Goal: Task Accomplishment & Management: Use online tool/utility

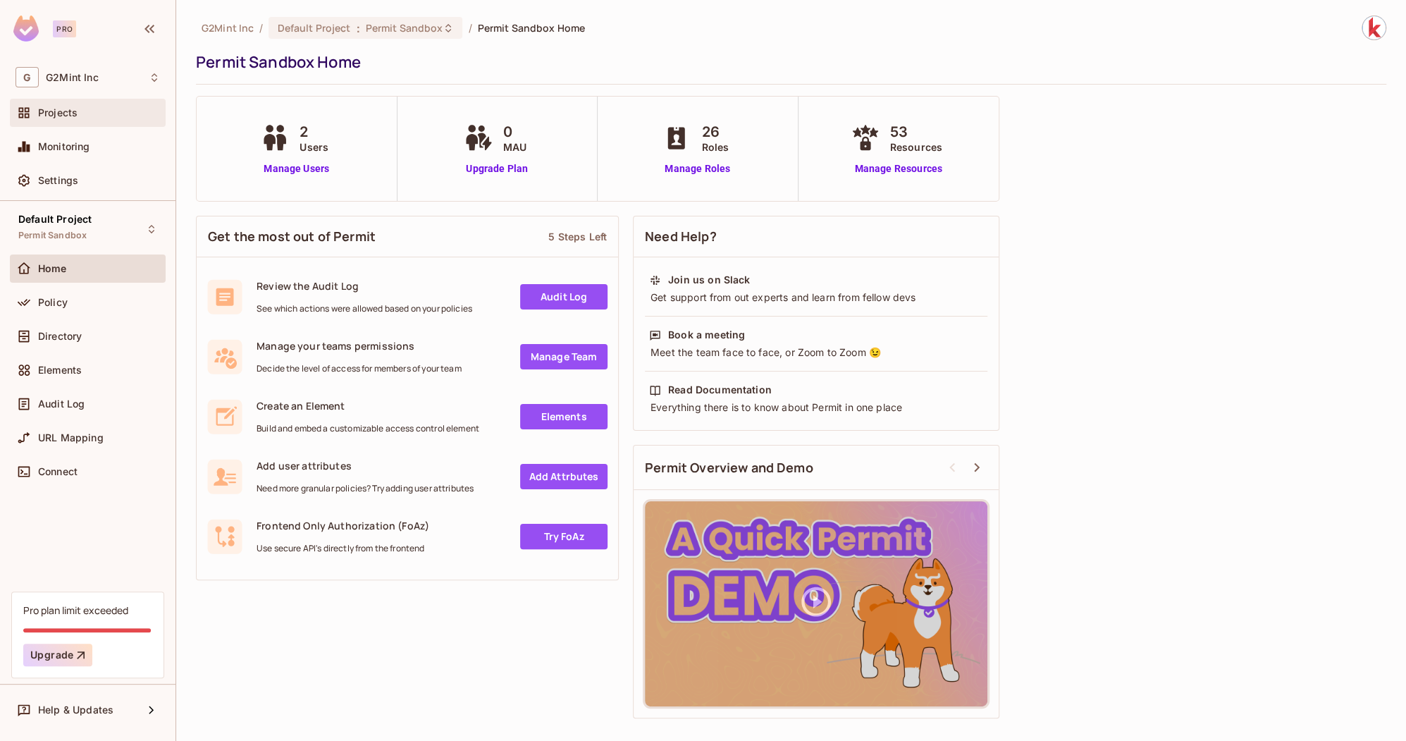
click at [68, 111] on span "Projects" at bounding box center [57, 112] width 39 height 11
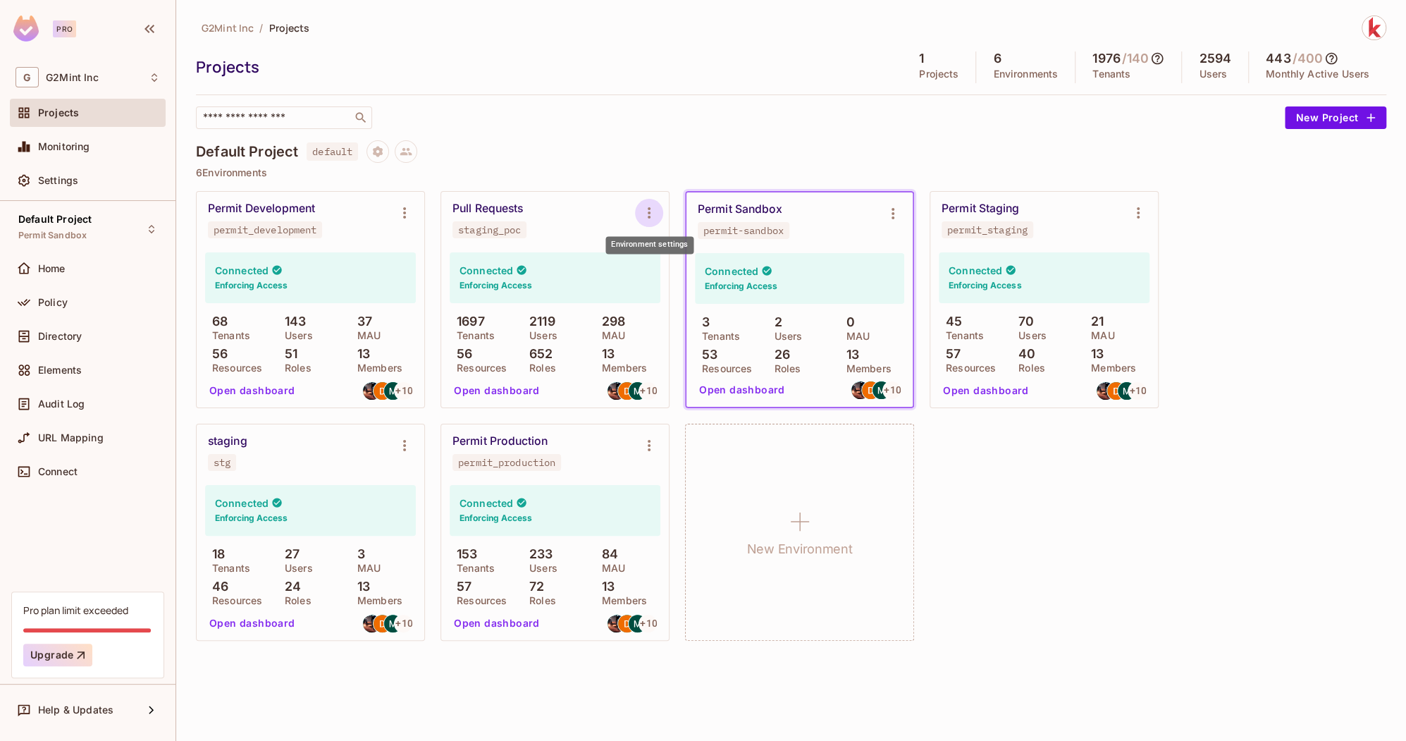
click at [652, 211] on icon "Environment settings" at bounding box center [649, 212] width 17 height 17
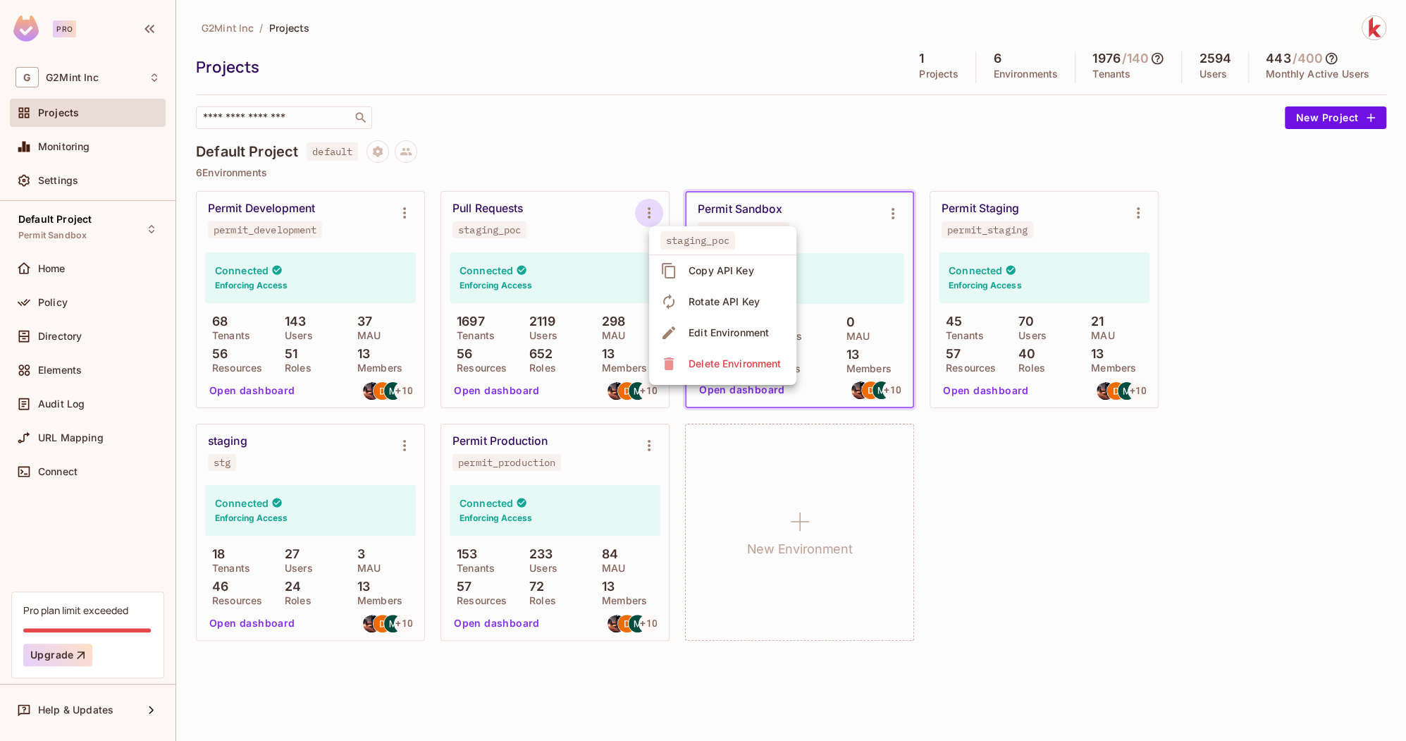
click at [720, 273] on div "Copy API Key" at bounding box center [721, 271] width 66 height 14
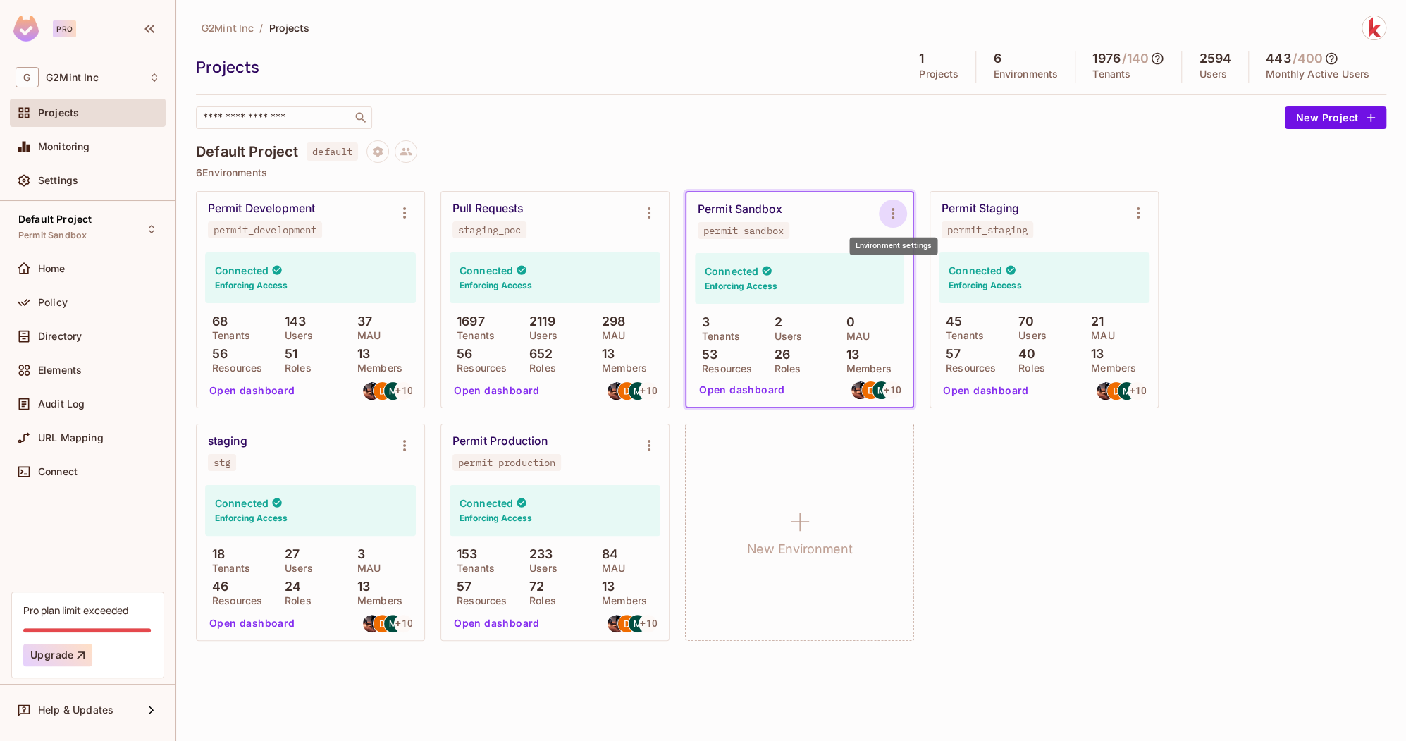
click at [892, 214] on icon "Environment settings" at bounding box center [892, 213] width 17 height 17
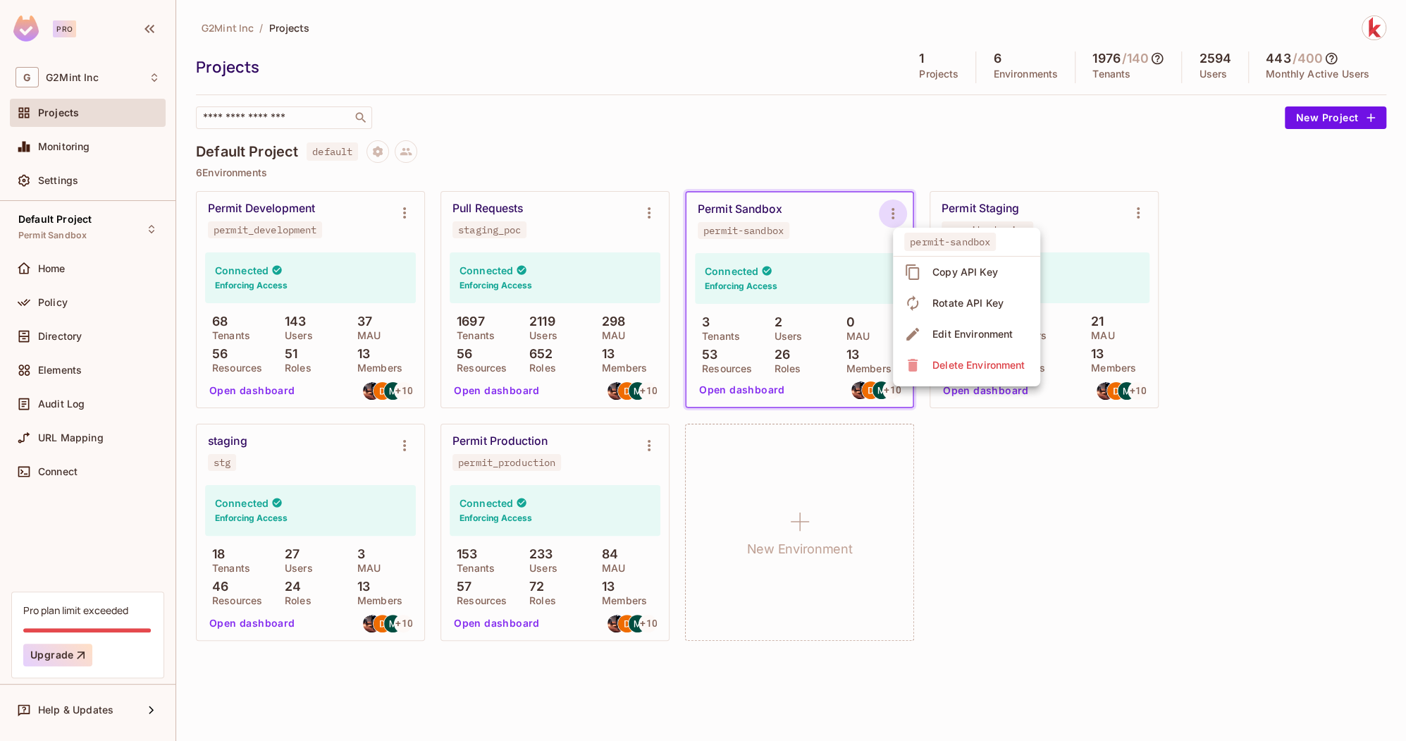
click at [950, 277] on div "Copy API Key" at bounding box center [965, 272] width 66 height 14
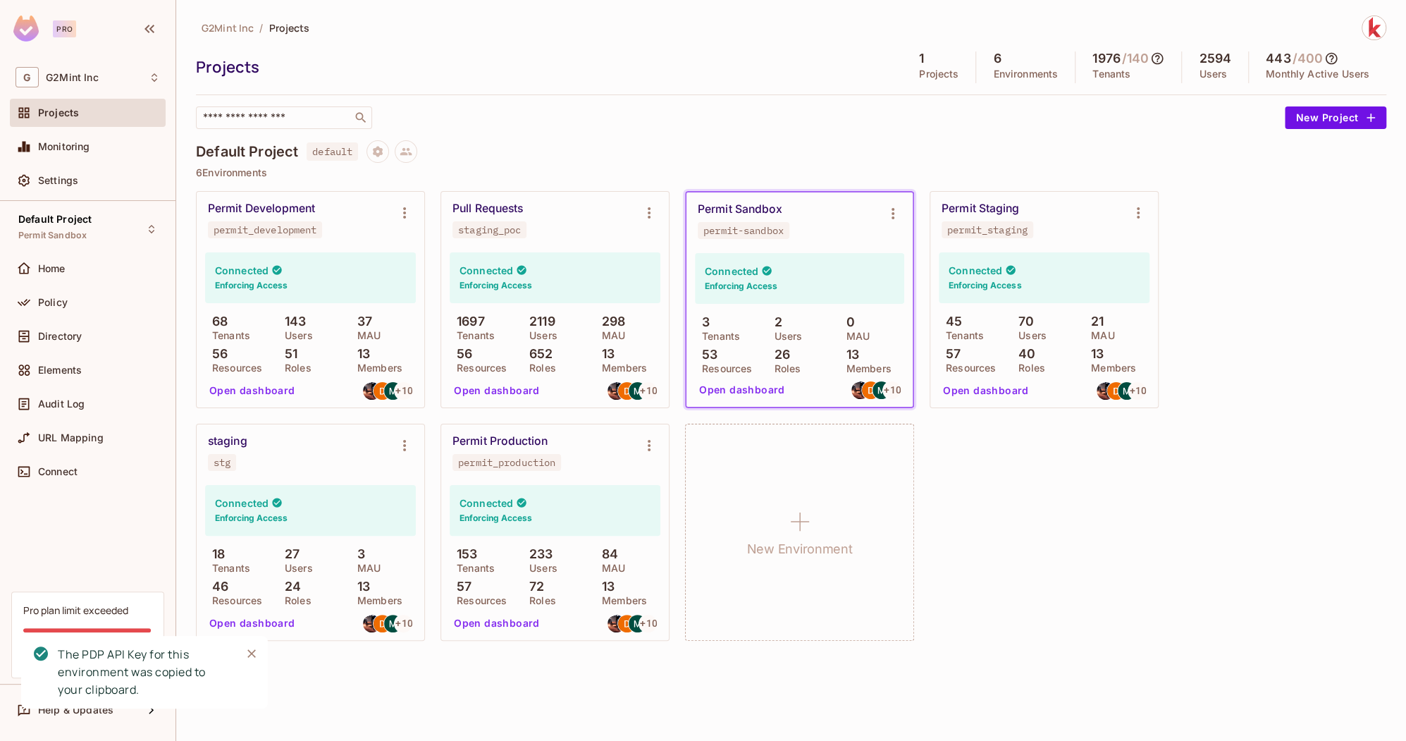
click at [1055, 428] on div "Permit Development permit_development Connected Enforcing Access 68 Tenants 143…" at bounding box center [791, 416] width 1190 height 450
click at [737, 385] on button "Open dashboard" at bounding box center [741, 389] width 97 height 23
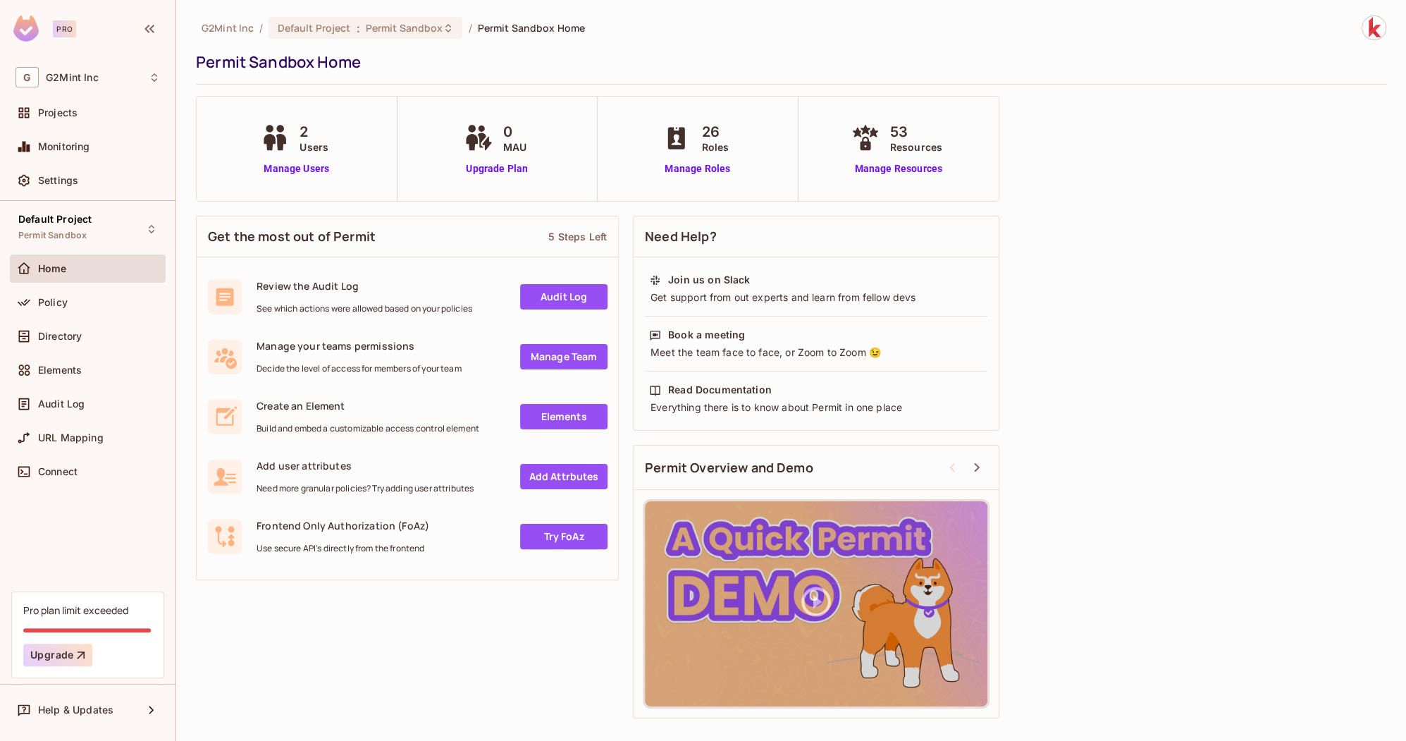
click at [535, 291] on link "Audit Log" at bounding box center [563, 296] width 87 height 25
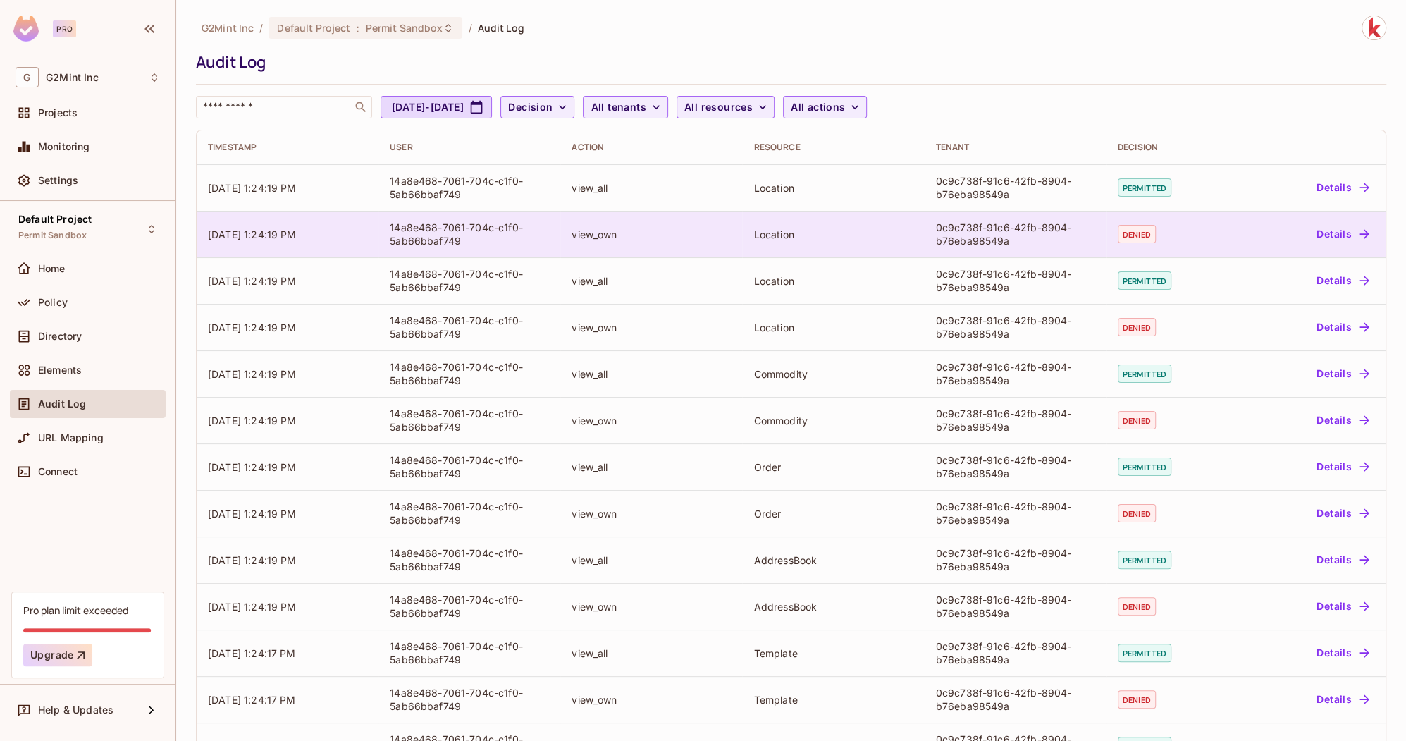
click at [1351, 230] on button "Details" at bounding box center [1342, 234] width 63 height 23
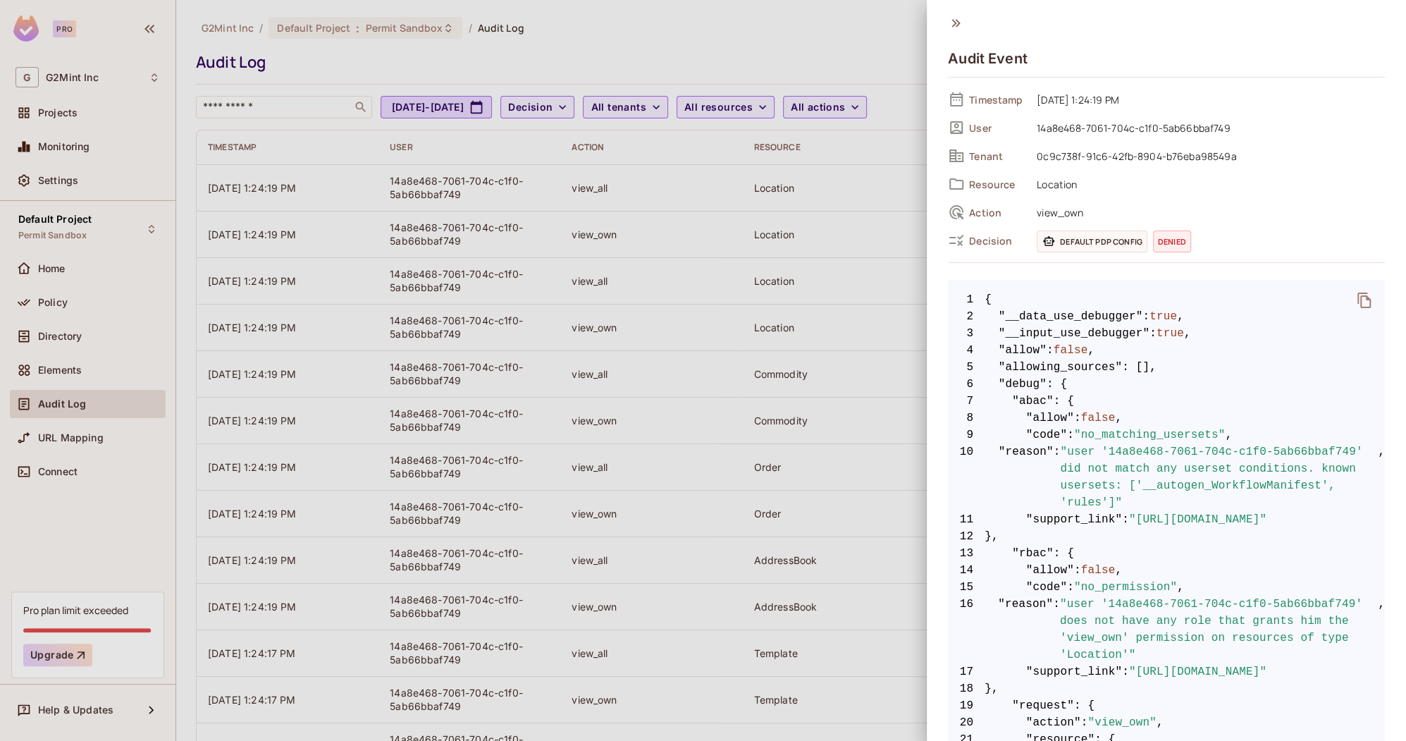
scroll to position [555, 0]
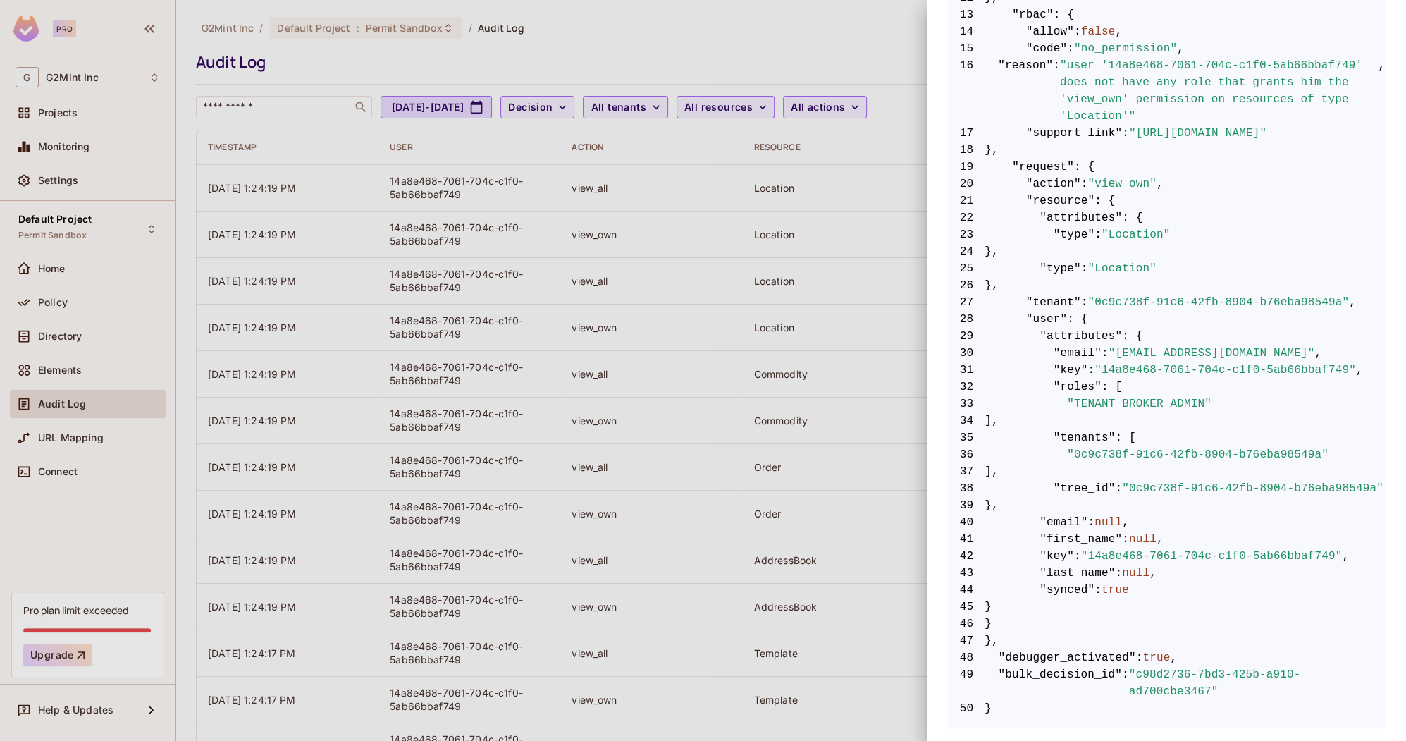
click at [756, 371] on div at bounding box center [703, 370] width 1406 height 741
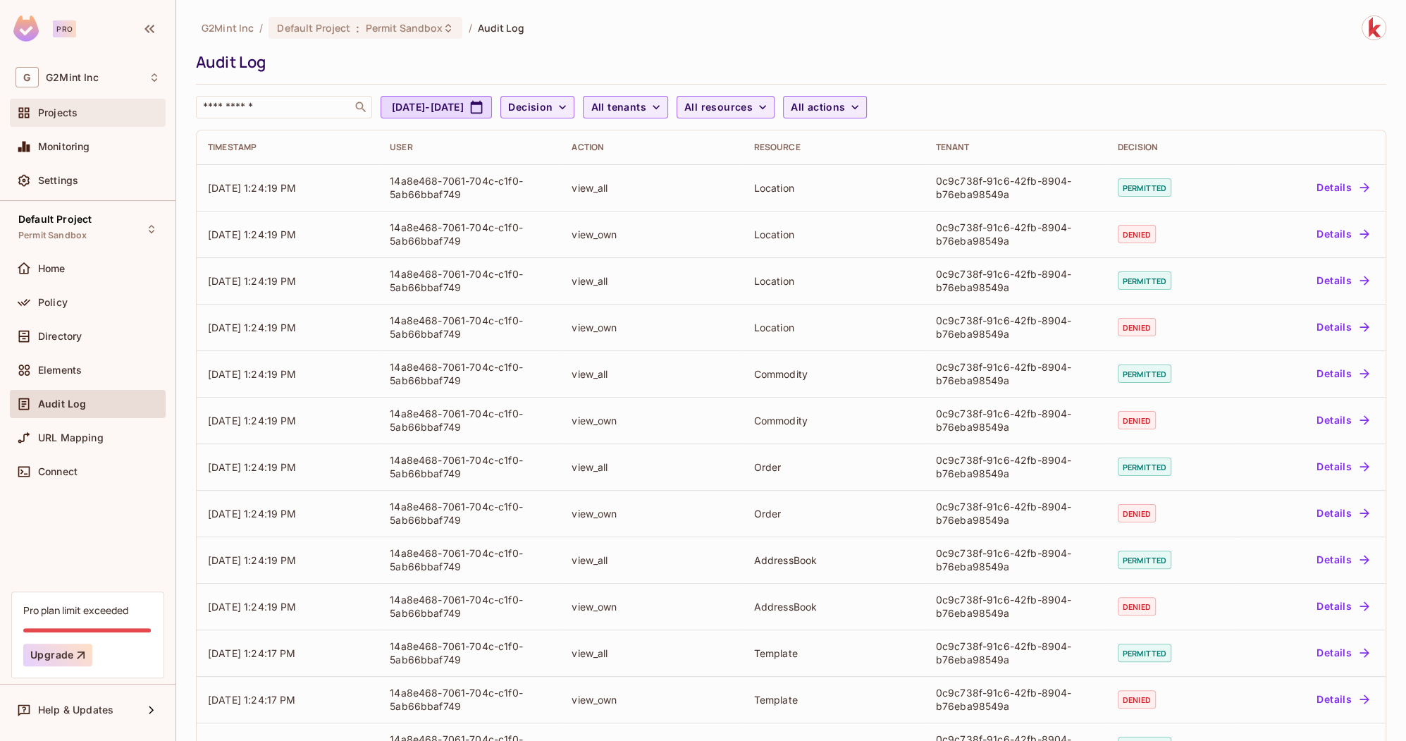
click at [92, 118] on div "Projects" at bounding box center [88, 112] width 144 height 17
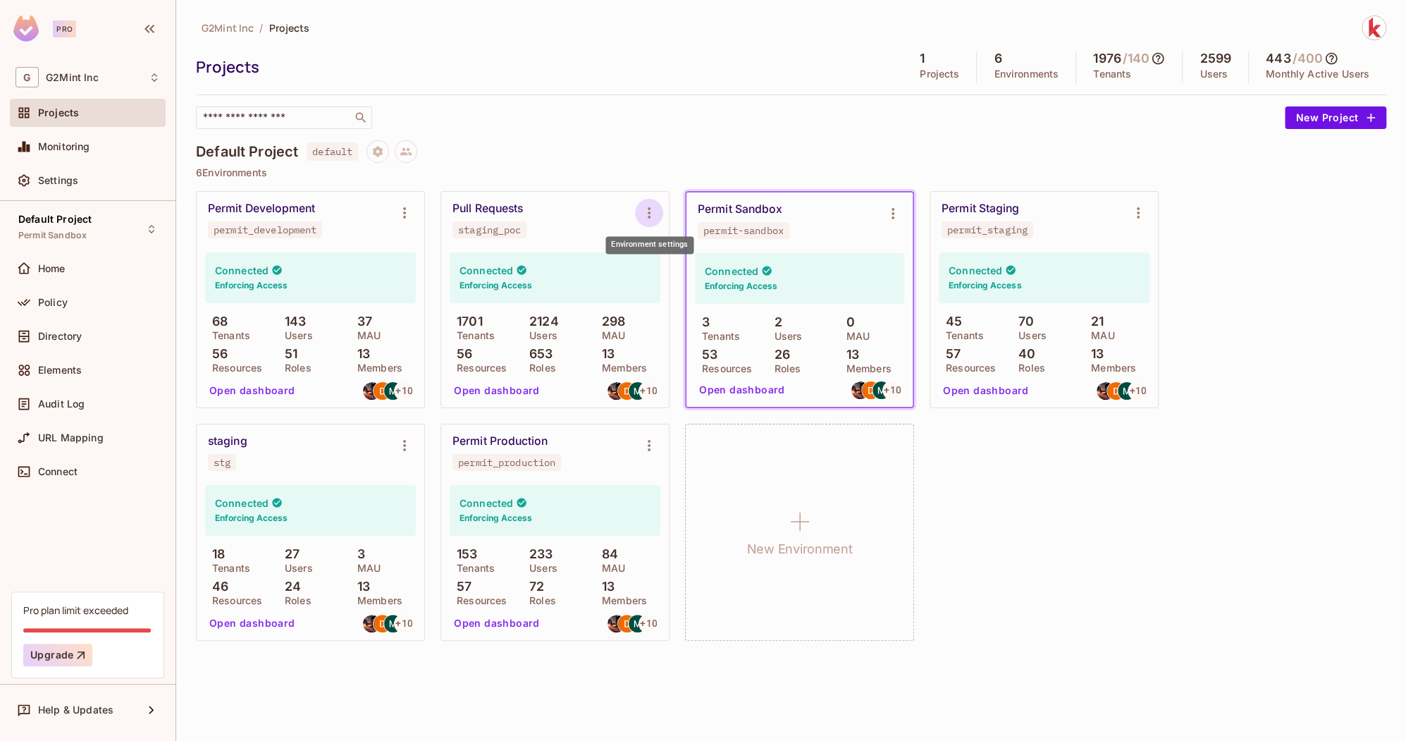
click at [645, 214] on icon "Environment settings" at bounding box center [649, 212] width 17 height 17
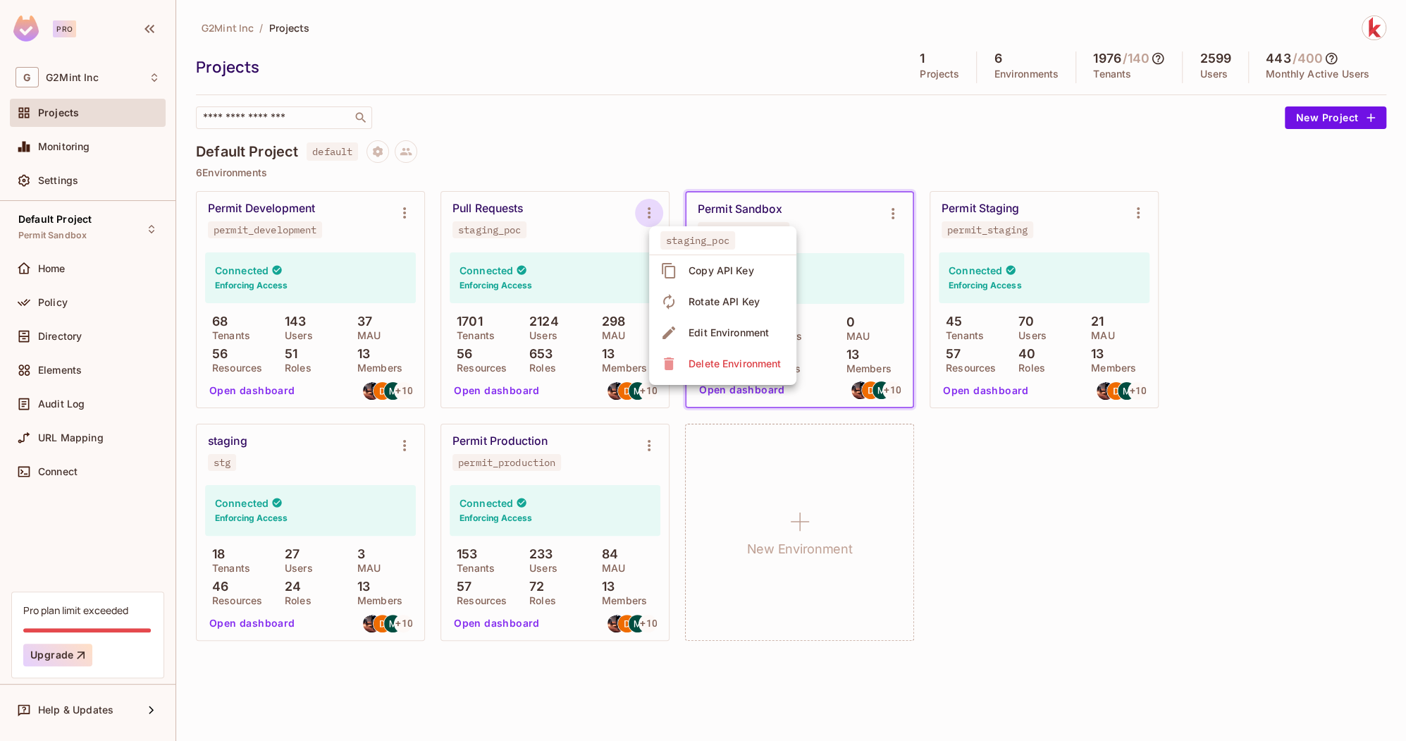
click at [717, 269] on div "Copy API Key" at bounding box center [721, 271] width 66 height 14
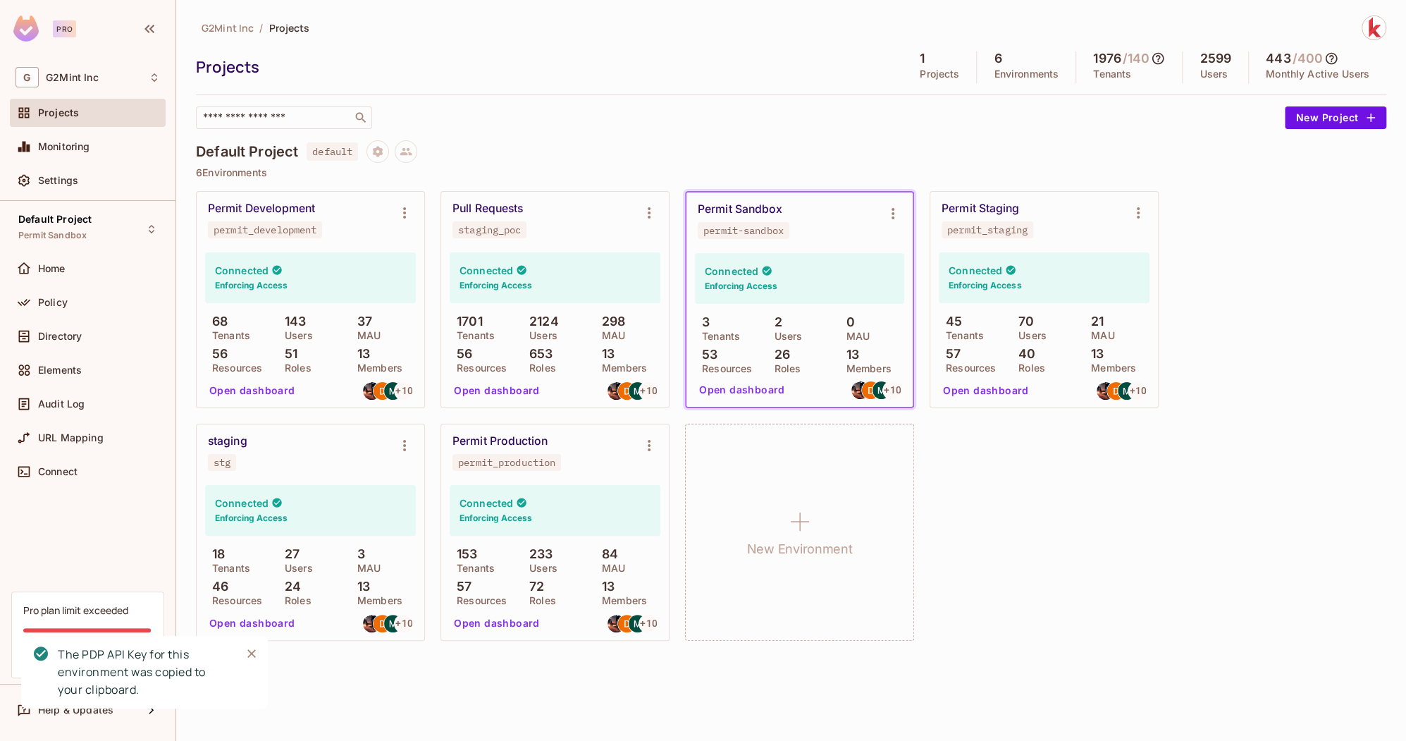
click at [582, 144] on div "Default Project default" at bounding box center [791, 151] width 1190 height 23
